Goal: Task Accomplishment & Management: Manage account settings

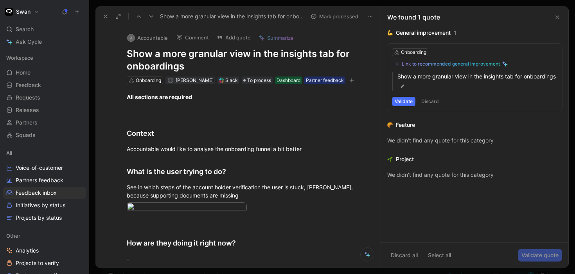
scroll to position [167, 0]
click at [154, 19] on button at bounding box center [151, 16] width 11 height 11
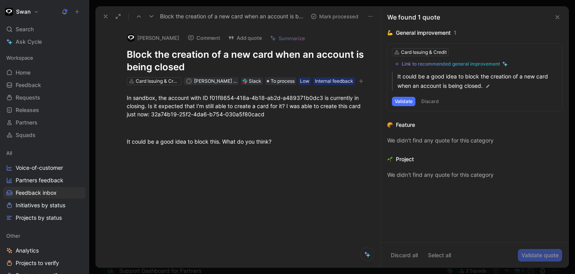
click at [154, 19] on button at bounding box center [151, 16] width 11 height 11
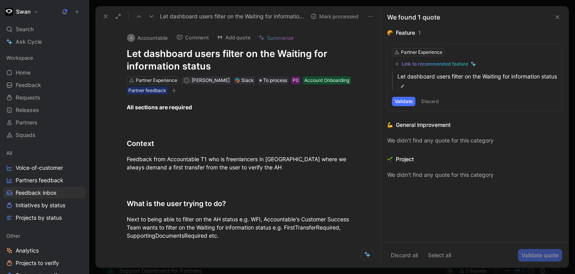
click at [154, 19] on button at bounding box center [151, 16] width 11 height 11
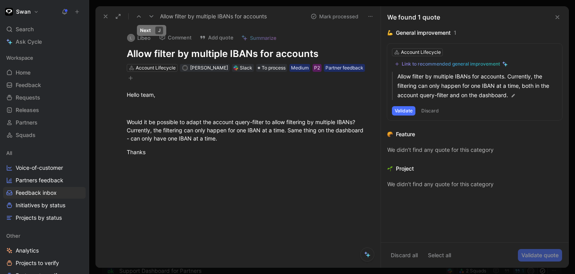
click at [155, 19] on button at bounding box center [151, 16] width 11 height 11
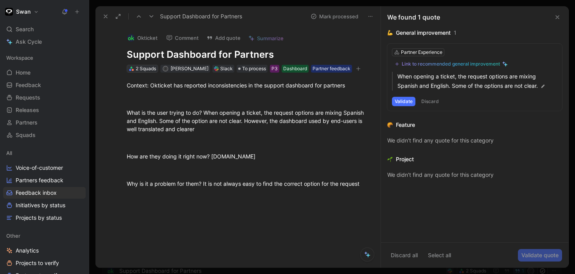
click at [138, 69] on div "2 Squads" at bounding box center [146, 69] width 20 height 8
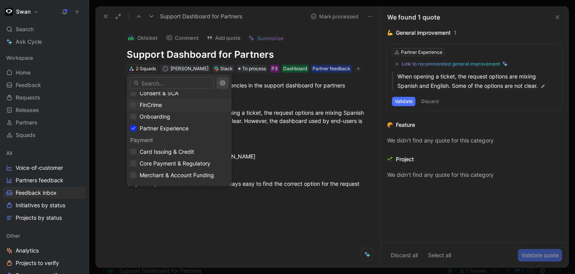
scroll to position [73, 0]
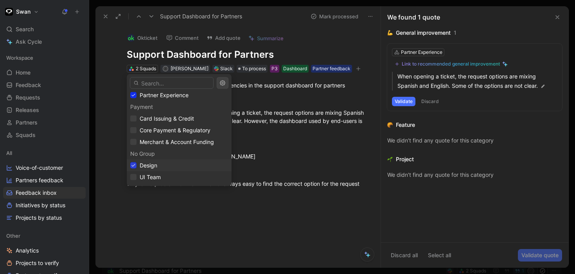
click at [134, 167] on icon at bounding box center [133, 165] width 5 height 5
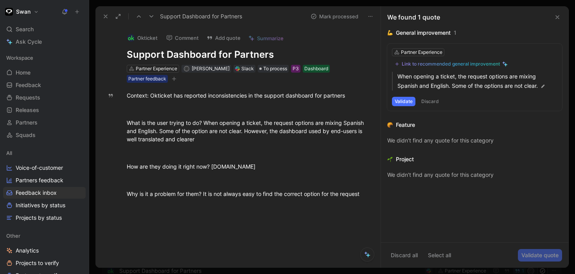
click at [150, 15] on icon at bounding box center [151, 16] width 6 height 6
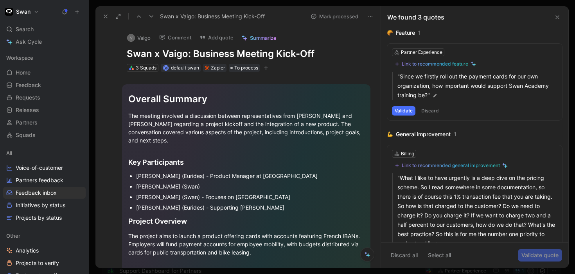
click at [147, 16] on button at bounding box center [151, 16] width 11 height 11
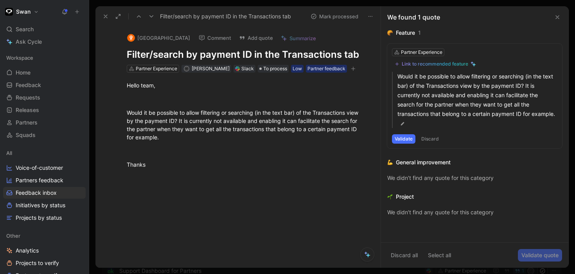
click at [147, 16] on button at bounding box center [151, 16] width 11 height 11
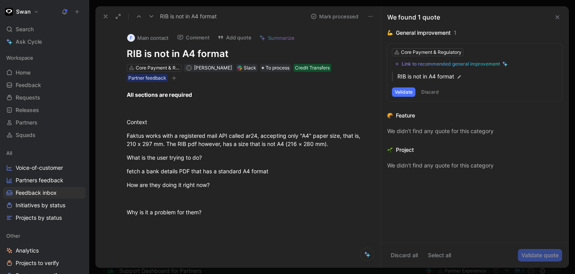
click at [104, 12] on button at bounding box center [105, 16] width 11 height 11
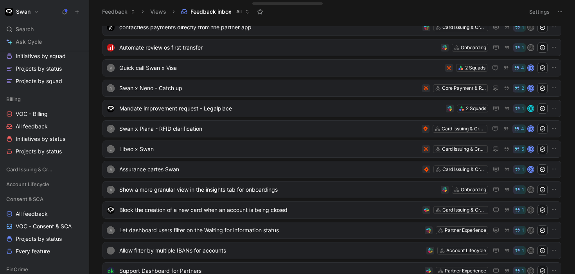
scroll to position [375, 0]
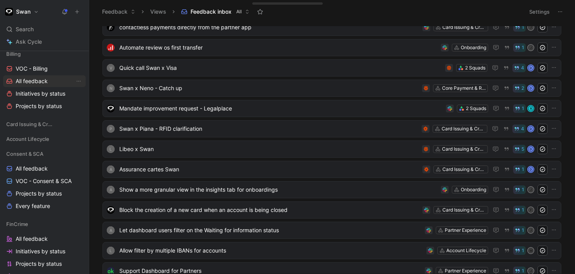
click at [39, 80] on span "All feedback" at bounding box center [32, 81] width 32 height 8
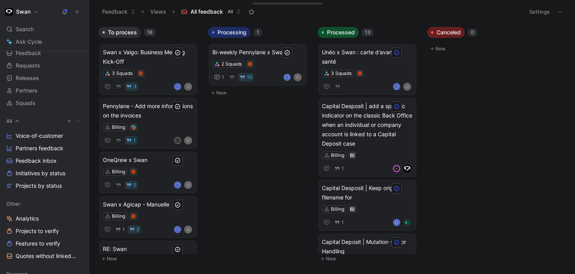
scroll to position [38, 0]
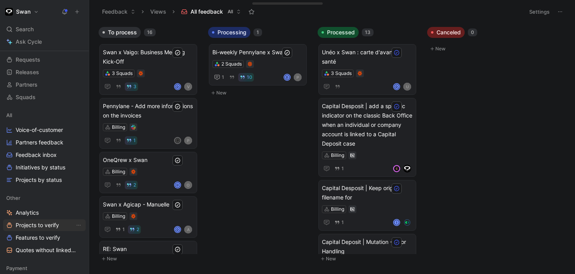
click at [31, 222] on span "Projects to verify" at bounding box center [37, 226] width 43 height 8
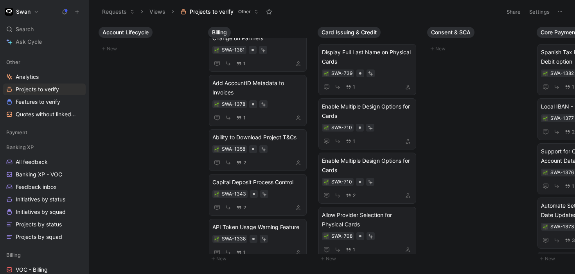
scroll to position [177, 0]
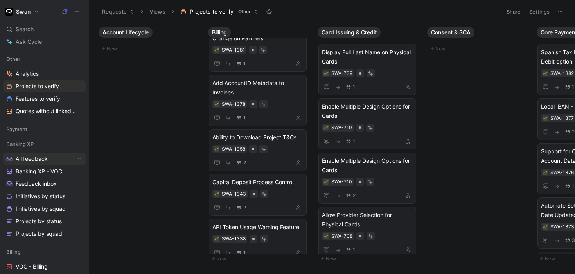
click at [52, 160] on link "All feedback" at bounding box center [44, 159] width 82 height 12
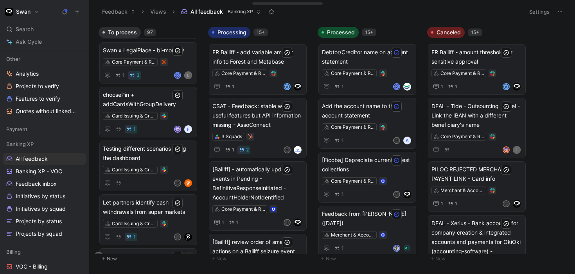
scroll to position [3929, 0]
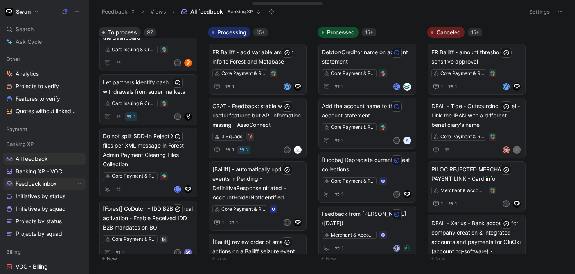
click at [49, 183] on span "Feedback inbox" at bounding box center [36, 184] width 41 height 8
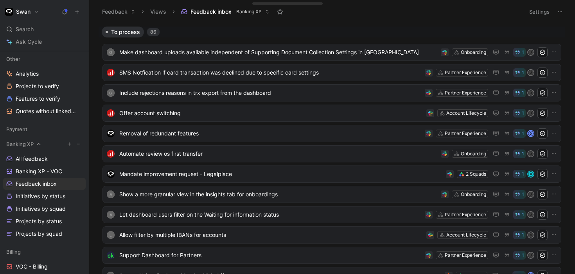
drag, startPoint x: 44, startPoint y: 161, endPoint x: 82, endPoint y: 140, distance: 43.6
click at [44, 161] on span "All feedback" at bounding box center [32, 159] width 32 height 8
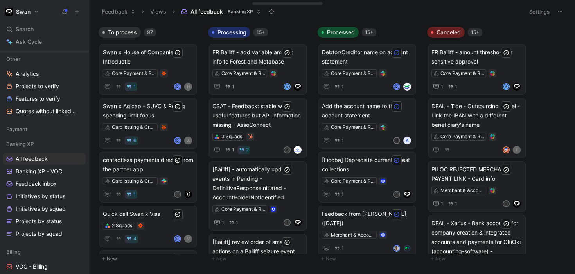
click at [534, 15] on button "Settings" at bounding box center [538, 11] width 27 height 11
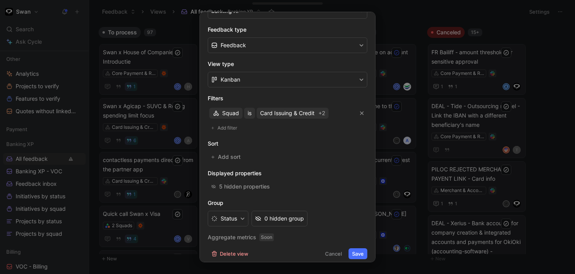
scroll to position [114, 0]
click at [304, 115] on span "Card Issuing & Credit" at bounding box center [287, 112] width 54 height 9
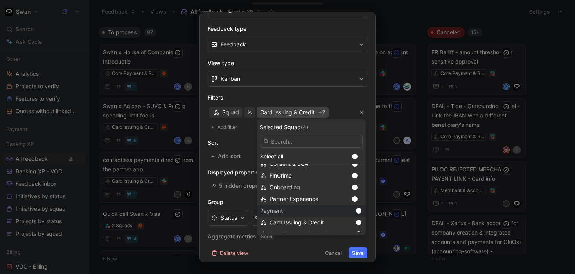
scroll to position [0, 0]
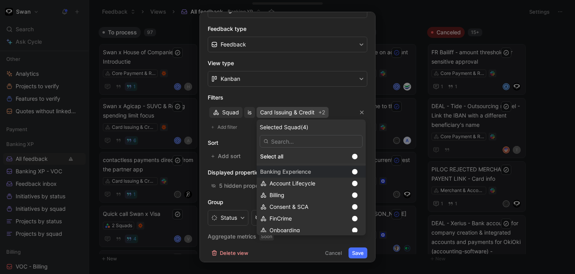
click at [352, 172] on div at bounding box center [354, 171] width 5 height 5
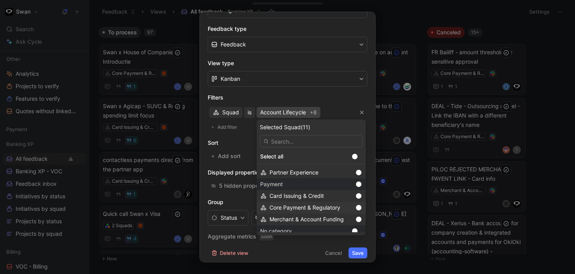
scroll to position [64, 0]
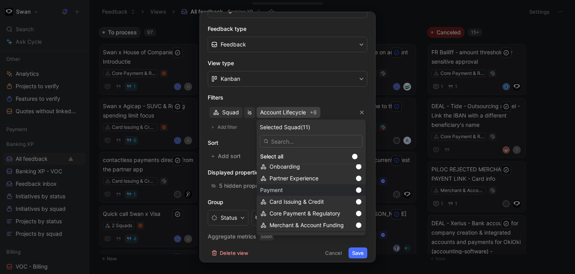
click at [356, 192] on div at bounding box center [358, 190] width 5 height 5
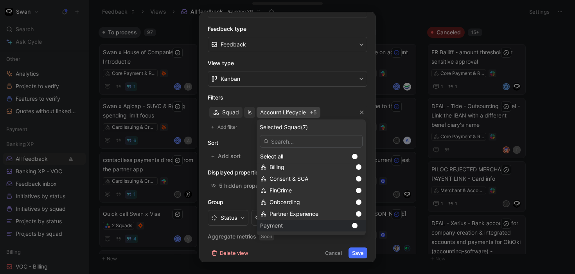
scroll to position [0, 0]
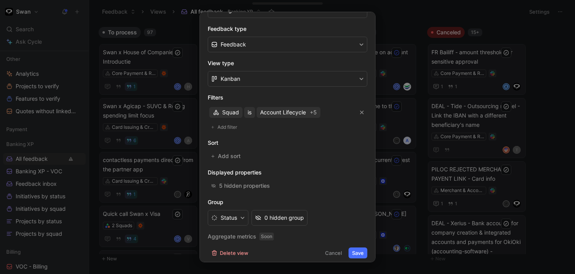
click at [358, 253] on button "Save" at bounding box center [357, 253] width 19 height 11
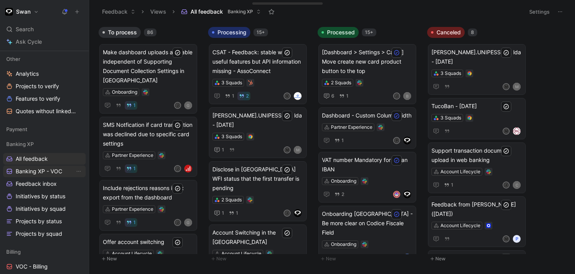
click at [47, 172] on span "Banking XP - VOC" at bounding box center [39, 172] width 47 height 8
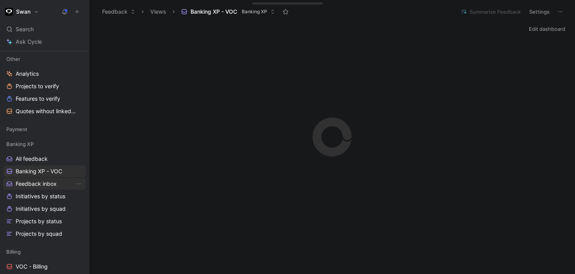
click at [46, 183] on span "Feedback inbox" at bounding box center [36, 184] width 41 height 8
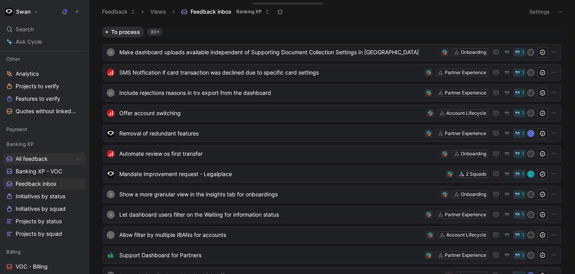
click at [42, 159] on span "All feedback" at bounding box center [32, 159] width 32 height 8
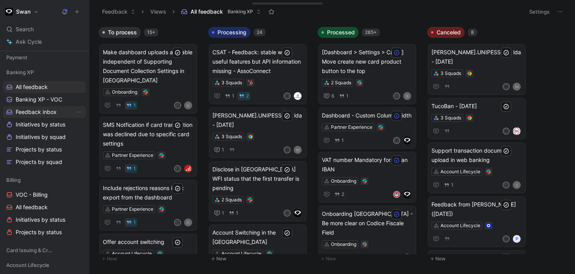
scroll to position [260, 0]
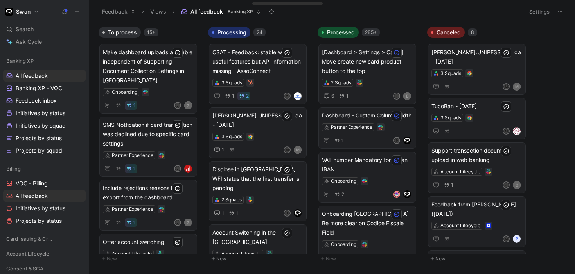
click at [41, 194] on span "All feedback" at bounding box center [32, 196] width 32 height 8
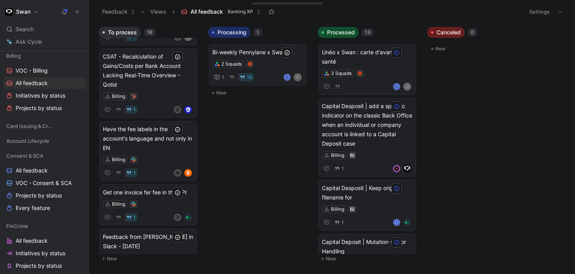
scroll to position [378, 0]
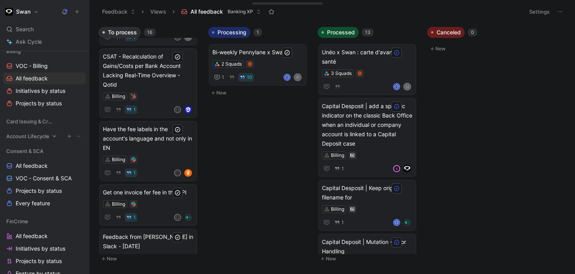
click at [43, 138] on span "Account Lifecycle" at bounding box center [27, 137] width 43 height 8
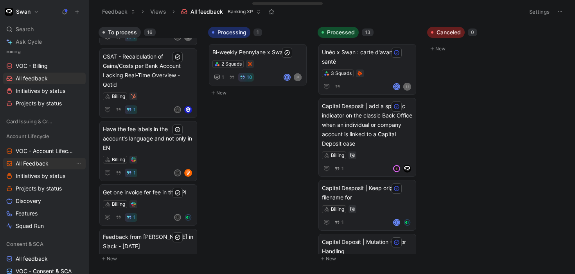
click at [38, 165] on span "All Feedback" at bounding box center [32, 164] width 33 height 8
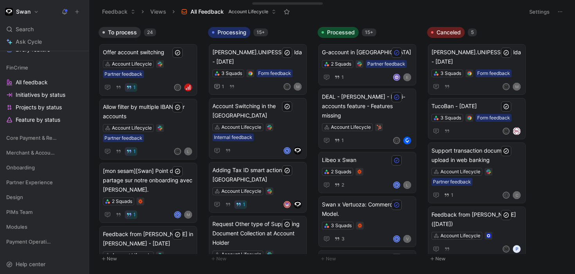
scroll to position [621, 0]
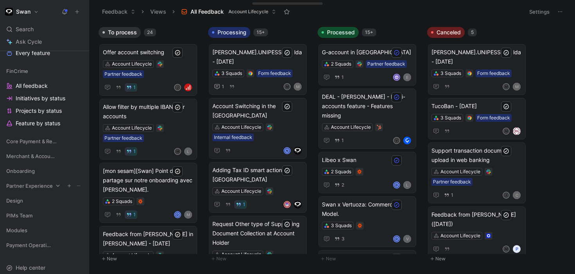
click at [28, 185] on span "Partner Experience" at bounding box center [29, 186] width 47 height 8
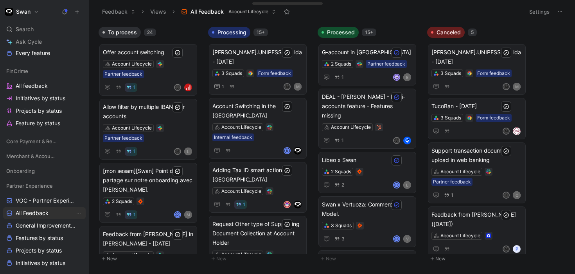
click at [37, 213] on span "All Feedback" at bounding box center [32, 213] width 33 height 8
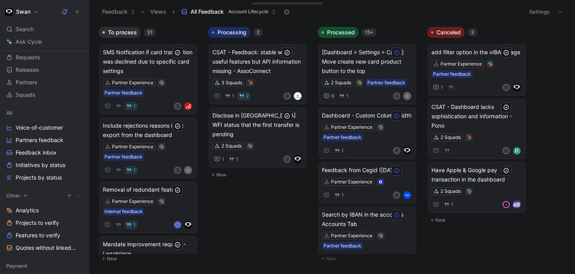
scroll to position [41, 0]
click at [33, 222] on span "Projects to verify" at bounding box center [37, 222] width 43 height 8
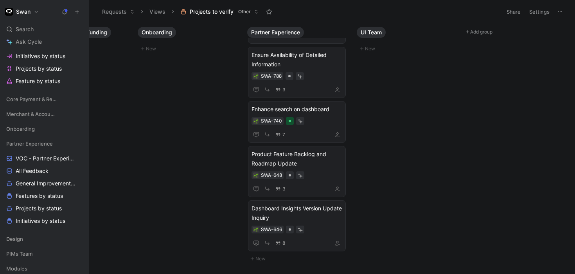
scroll to position [637, 0]
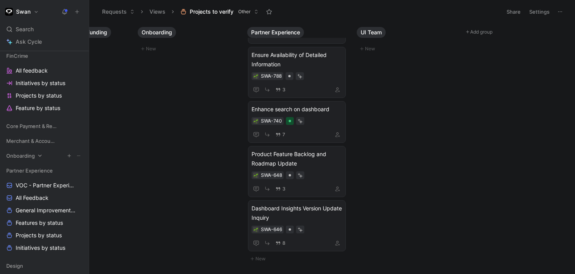
click at [31, 153] on span "Onboarding" at bounding box center [20, 156] width 29 height 8
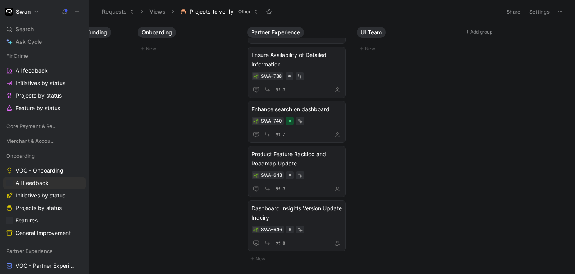
click at [36, 183] on span "All Feedback" at bounding box center [32, 183] width 33 height 8
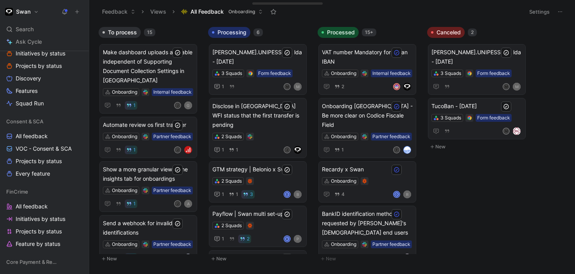
scroll to position [502, 0]
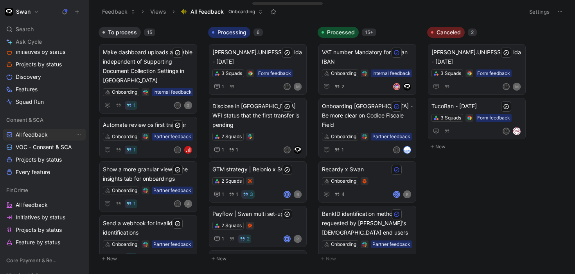
click at [39, 134] on span "All feedback" at bounding box center [32, 135] width 32 height 8
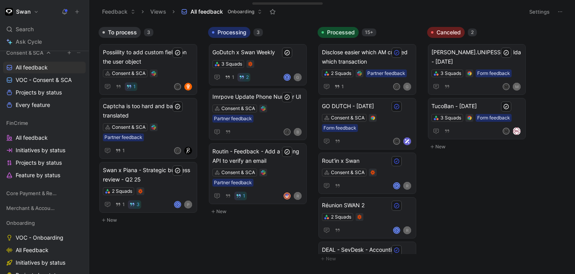
scroll to position [570, 0]
click at [42, 137] on span "All feedback" at bounding box center [32, 138] width 32 height 8
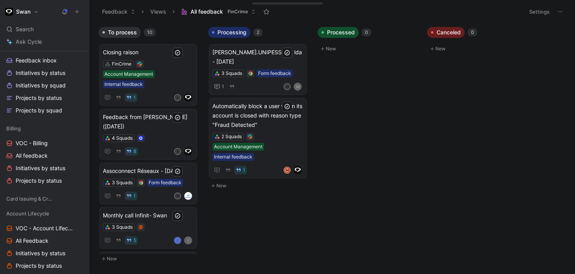
scroll to position [299, 0]
click at [51, 161] on link "All feedback" at bounding box center [44, 158] width 82 height 12
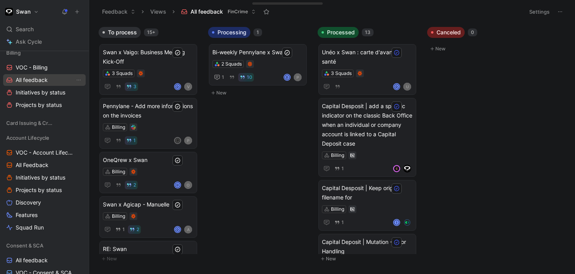
scroll to position [377, 0]
click at [45, 163] on span "All Feedback" at bounding box center [32, 165] width 33 height 8
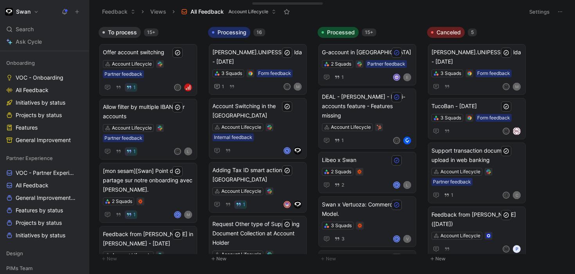
scroll to position [732, 0]
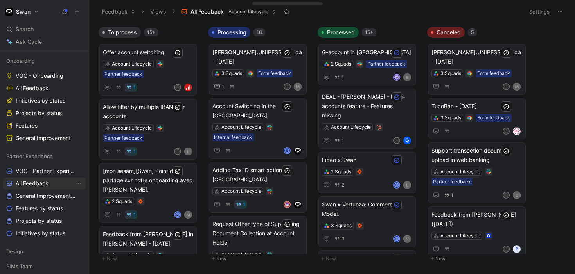
click at [45, 181] on span "All Feedback" at bounding box center [32, 184] width 33 height 8
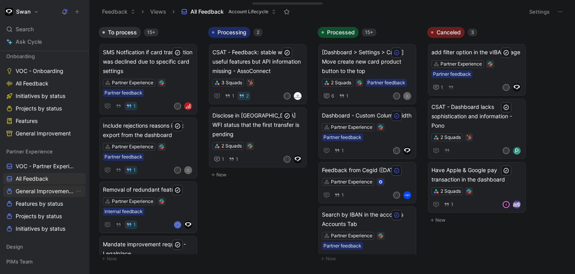
scroll to position [730, 0]
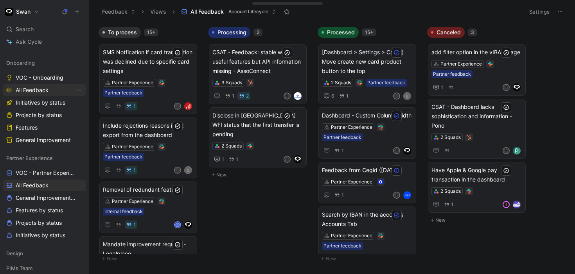
click at [33, 90] on span "All Feedback" at bounding box center [32, 90] width 33 height 8
